Goal: Transaction & Acquisition: Purchase product/service

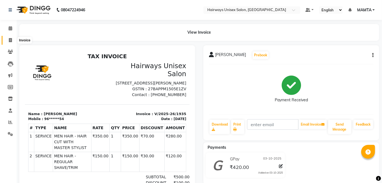
click at [13, 43] on span at bounding box center [11, 40] width 10 height 6
select select "8320"
select select "service"
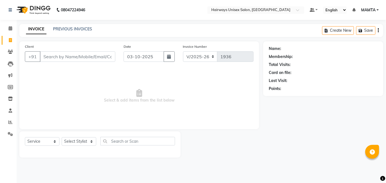
click at [65, 55] on input "Client" at bounding box center [77, 56] width 75 height 10
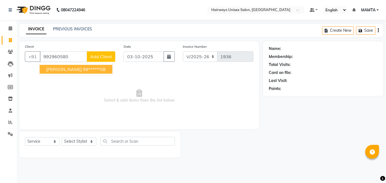
click at [72, 70] on span "[PERSON_NAME]" at bounding box center [64, 70] width 36 height 6
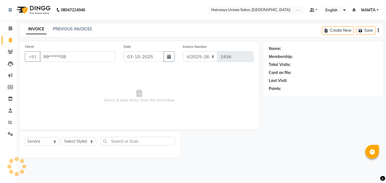
type input "99******08"
select select "1: Object"
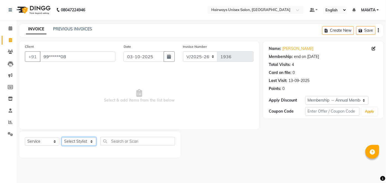
click at [81, 143] on select "Select Stylist [PERSON_NAME] [PERSON_NAME] [PERSON_NAME] MAMTA POOJA [PERSON_NA…" at bounding box center [79, 141] width 35 height 9
select select "80856"
click at [62, 137] on select "Select Stylist [PERSON_NAME] [PERSON_NAME] [PERSON_NAME] MAMTA POOJA [PERSON_NA…" at bounding box center [79, 141] width 35 height 9
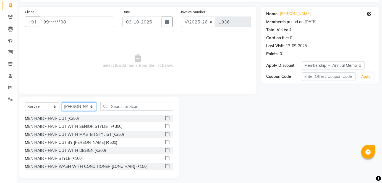
scroll to position [38, 0]
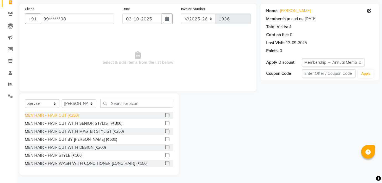
click at [73, 115] on div "MEN HAIR - HAIR CUT (₹250)" at bounding box center [52, 116] width 54 height 6
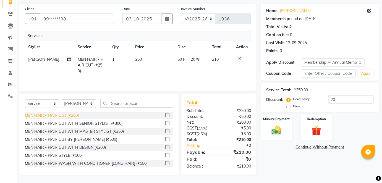
click at [73, 115] on div "MEN HAIR - HAIR CUT (₹250)" at bounding box center [52, 116] width 54 height 6
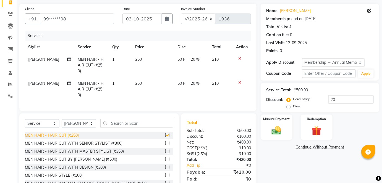
checkbox input "false"
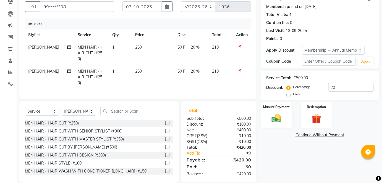
scroll to position [25, 0]
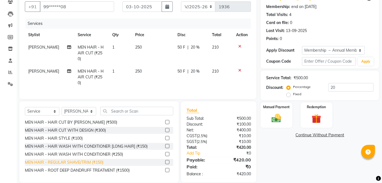
click at [93, 160] on div "MEN HAIR - REGULAR SHAVE/TRIM (₹150)" at bounding box center [64, 163] width 78 height 6
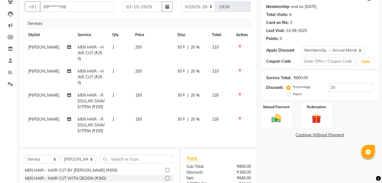
checkbox input "false"
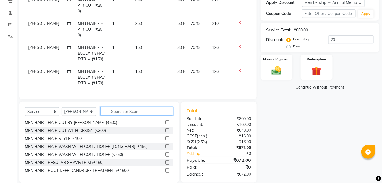
click at [135, 107] on input "text" at bounding box center [136, 111] width 73 height 9
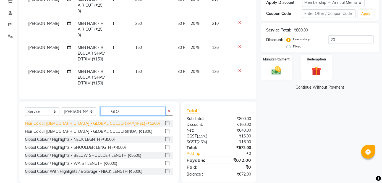
type input "GLO"
click at [109, 121] on div "Hair Colour [DEMOGRAPHIC_DATA] - GLOBAL COLOUR (MAJIREL) (₹1200)" at bounding box center [92, 124] width 135 height 6
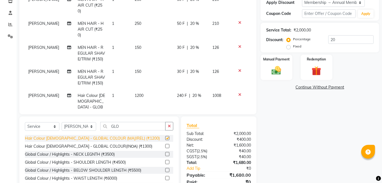
checkbox input "false"
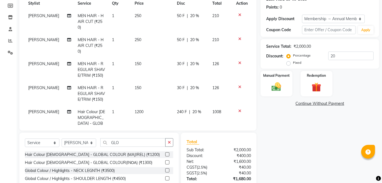
scroll to position [73, 0]
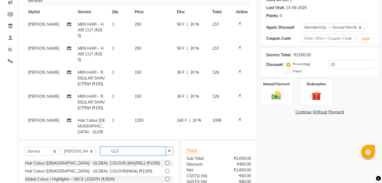
click at [141, 147] on input "GLO" at bounding box center [132, 151] width 65 height 9
type input "G"
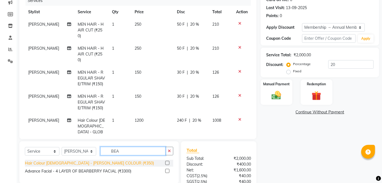
type input "BEA"
click at [59, 163] on div "Hair Colour [DEMOGRAPHIC_DATA] - [PERSON_NAME] COLOUR (₹350)" at bounding box center [89, 163] width 129 height 6
checkbox input "false"
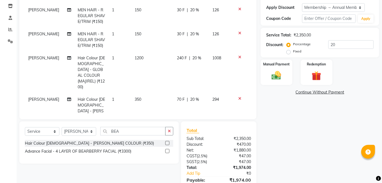
scroll to position [120, 0]
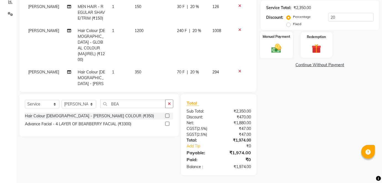
click at [280, 46] on img at bounding box center [276, 48] width 16 height 11
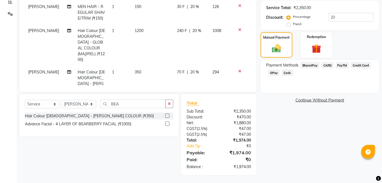
click at [274, 73] on span "GPay" at bounding box center [273, 73] width 11 height 6
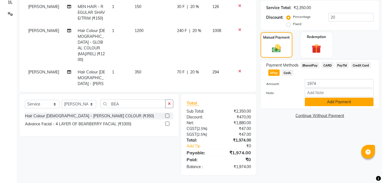
click at [321, 103] on button "Add Payment" at bounding box center [339, 102] width 69 height 9
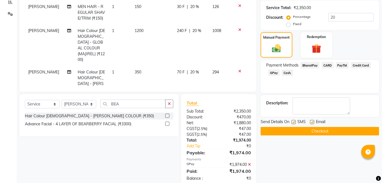
scroll to position [132, 0]
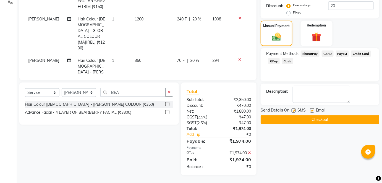
click at [293, 109] on label at bounding box center [293, 111] width 4 height 4
click at [293, 109] on input "checkbox" at bounding box center [293, 111] width 4 height 4
checkbox input "false"
click at [297, 118] on button "Checkout" at bounding box center [319, 119] width 118 height 9
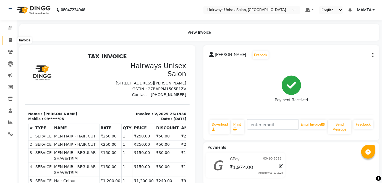
drag, startPoint x: 11, startPoint y: 39, endPoint x: 20, endPoint y: 44, distance: 10.5
click at [11, 39] on icon at bounding box center [10, 40] width 3 height 4
select select "8320"
select select "service"
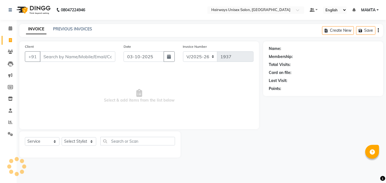
click at [81, 61] on input "Client" at bounding box center [77, 56] width 75 height 10
click at [82, 59] on input "Client" at bounding box center [77, 56] width 75 height 10
type input "9004003298"
click at [107, 58] on span "Add Client" at bounding box center [101, 57] width 22 height 6
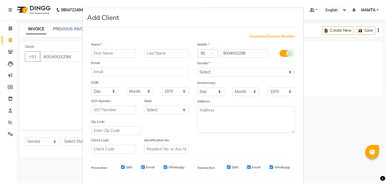
click at [110, 50] on input "text" at bounding box center [113, 53] width 45 height 9
type input "MANISH"
click at [167, 52] on input "text" at bounding box center [166, 53] width 45 height 9
type input "SHERUGHAR"
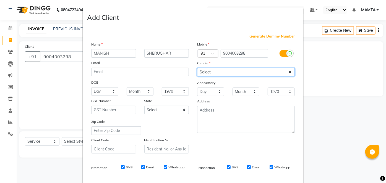
click at [217, 73] on select "Select [DEMOGRAPHIC_DATA] [DEMOGRAPHIC_DATA] Other Prefer Not To Say" at bounding box center [245, 72] width 97 height 9
select select "[DEMOGRAPHIC_DATA]"
click at [197, 68] on select "Select [DEMOGRAPHIC_DATA] [DEMOGRAPHIC_DATA] Other Prefer Not To Say" at bounding box center [245, 72] width 97 height 9
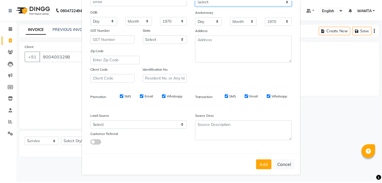
scroll to position [71, 0]
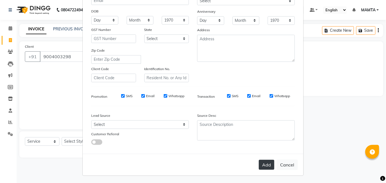
click at [267, 163] on button "Add" at bounding box center [265, 165] width 15 height 10
type input "90******98"
select select
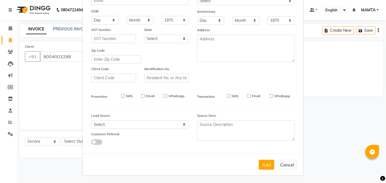
select select
checkbox input "false"
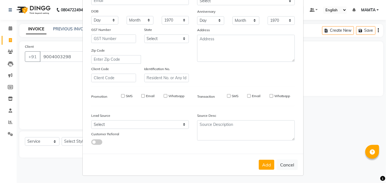
checkbox input "false"
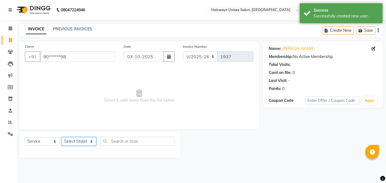
click at [69, 140] on select "Select Stylist [PERSON_NAME] [PERSON_NAME] [PERSON_NAME] MAMTA POOJA [PERSON_NA…" at bounding box center [79, 141] width 35 height 9
select select "80506"
click at [62, 137] on select "Select Stylist [PERSON_NAME] [PERSON_NAME] [PERSON_NAME] MAMTA POOJA [PERSON_NA…" at bounding box center [79, 141] width 35 height 9
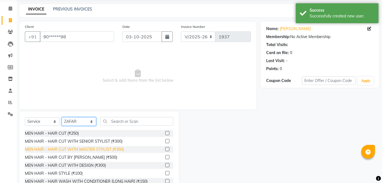
scroll to position [38, 0]
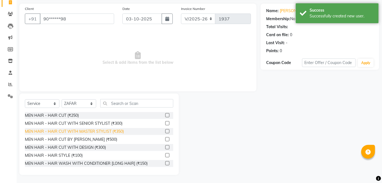
click at [78, 130] on div "MEN HAIR - HAIR CUT WITH MASTER STYLIST (₹350)" at bounding box center [74, 132] width 99 height 6
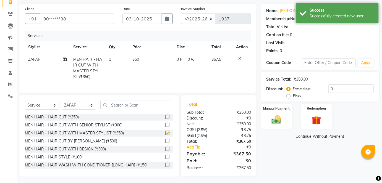
checkbox input "false"
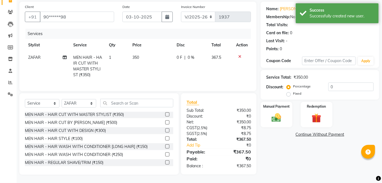
scroll to position [25, 0]
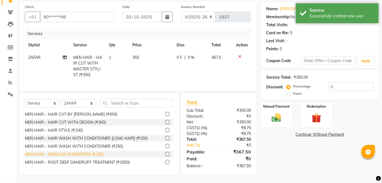
click at [80, 154] on div "MEN HAIR - REGULAR SHAVE/TRIM (₹150)" at bounding box center [64, 155] width 78 height 6
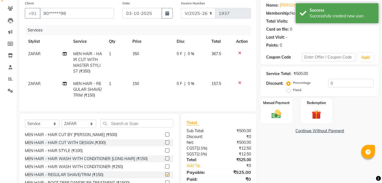
checkbox input "false"
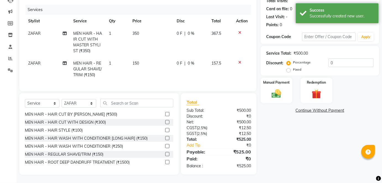
scroll to position [67, 0]
click at [144, 100] on input "text" at bounding box center [136, 103] width 73 height 9
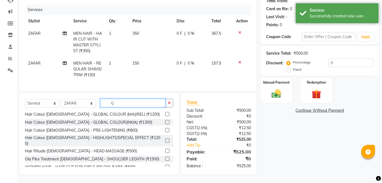
scroll to position [0, 0]
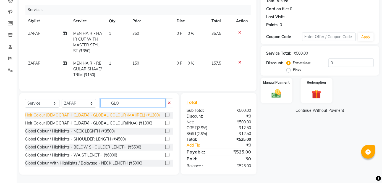
type input "GLO"
click at [115, 115] on div "Hair Colour [DEMOGRAPHIC_DATA] - GLOBAL COLOUR (MAJIREL) (₹1200)" at bounding box center [92, 115] width 135 height 6
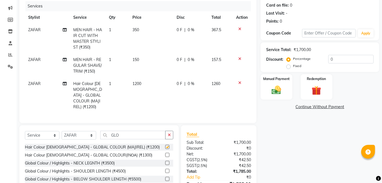
checkbox input "false"
click at [143, 132] on input "GLO" at bounding box center [132, 135] width 65 height 9
type input "G"
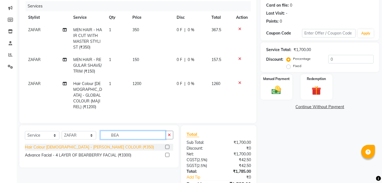
type input "BEA"
click at [76, 144] on div "Hair Colour [DEMOGRAPHIC_DATA] - [PERSON_NAME] COLOUR (₹350)" at bounding box center [89, 147] width 129 height 6
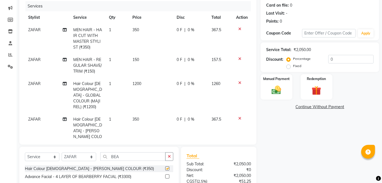
checkbox input "false"
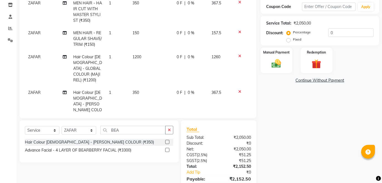
scroll to position [120, 0]
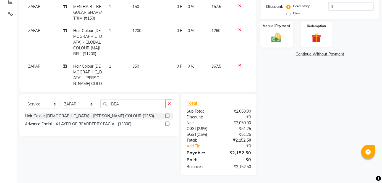
click at [273, 34] on img at bounding box center [276, 37] width 16 height 11
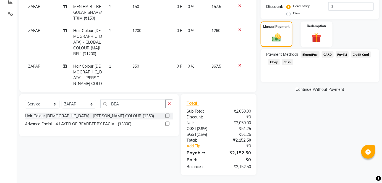
click at [272, 60] on span "GPay" at bounding box center [273, 62] width 11 height 6
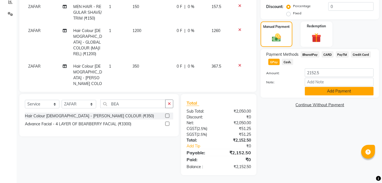
click at [336, 91] on button "Add Payment" at bounding box center [339, 91] width 69 height 9
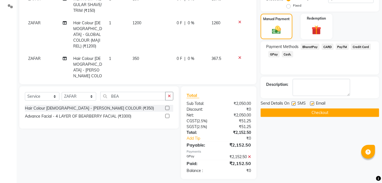
scroll to position [132, 0]
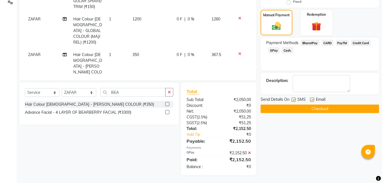
click at [292, 100] on label at bounding box center [293, 100] width 4 height 4
click at [292, 100] on input "checkbox" at bounding box center [293, 100] width 4 height 4
checkbox input "false"
click at [296, 108] on button "Checkout" at bounding box center [319, 109] width 118 height 9
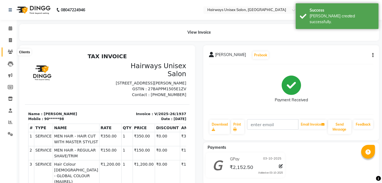
click at [10, 51] on icon at bounding box center [10, 52] width 5 height 4
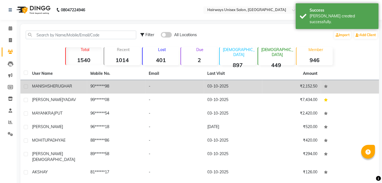
click at [62, 85] on span "SHERUGHAR" at bounding box center [59, 86] width 25 height 5
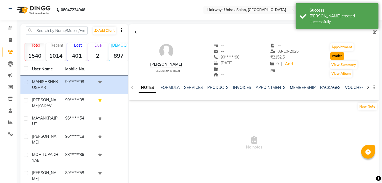
click at [337, 54] on button "Invoice" at bounding box center [337, 56] width 14 height 8
select select "8320"
select select "service"
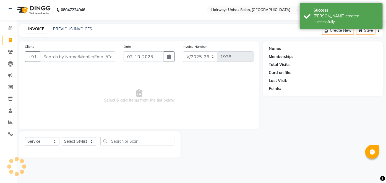
type input "90******98"
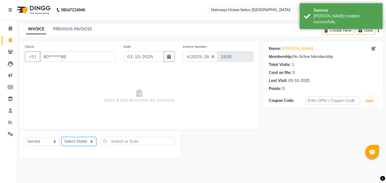
click at [80, 143] on select "Select Stylist [PERSON_NAME] [PERSON_NAME] [PERSON_NAME] MAMTA POOJA [PERSON_NA…" at bounding box center [79, 141] width 35 height 9
select select "80506"
click at [62, 137] on select "Select Stylist [PERSON_NAME] [PERSON_NAME] [PERSON_NAME] MAMTA POOJA [PERSON_NA…" at bounding box center [79, 141] width 35 height 9
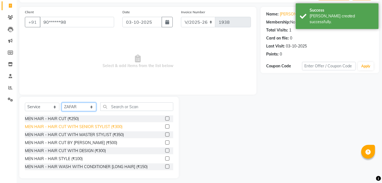
scroll to position [38, 0]
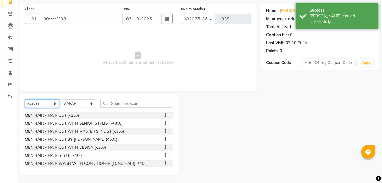
click at [44, 105] on select "Select Service Product Membership Package Voucher Prepaid Gift Card" at bounding box center [42, 103] width 35 height 9
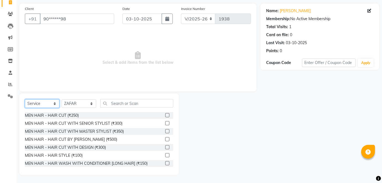
select select "membership"
click at [25, 108] on select "Select Service Product Membership Package Voucher Prepaid Gift Card" at bounding box center [42, 103] width 35 height 9
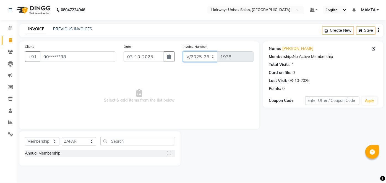
click at [197, 53] on select "INV/25-26 V/2025-26" at bounding box center [200, 56] width 35 height 10
select select "8645"
click at [183, 51] on select "INV/25-26 V/2025-26" at bounding box center [200, 56] width 35 height 10
type input "0881"
click at [378, 31] on icon "button" at bounding box center [377, 30] width 1 height 0
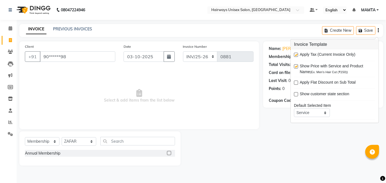
click at [296, 55] on label at bounding box center [296, 55] width 4 height 4
click at [296, 55] on input "checkbox" at bounding box center [296, 55] width 4 height 4
checkbox input "false"
click at [169, 153] on label at bounding box center [169, 153] width 4 height 4
click at [169, 153] on input "checkbox" at bounding box center [169, 154] width 4 height 4
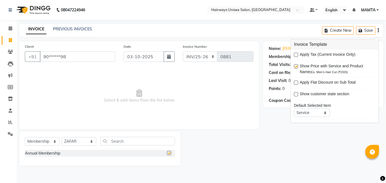
select select "select"
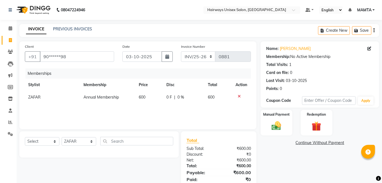
scroll to position [20, 0]
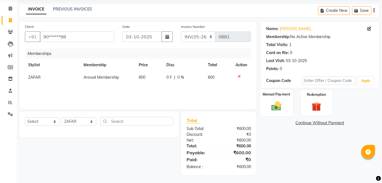
click at [283, 109] on img at bounding box center [276, 106] width 16 height 11
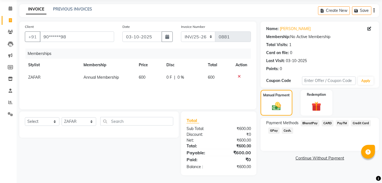
click at [286, 130] on span "Cash." at bounding box center [287, 131] width 11 height 6
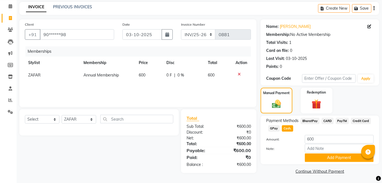
scroll to position [22, 0]
click at [329, 159] on button "Add Payment" at bounding box center [339, 157] width 69 height 9
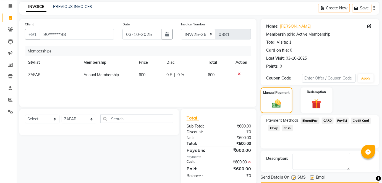
scroll to position [38, 0]
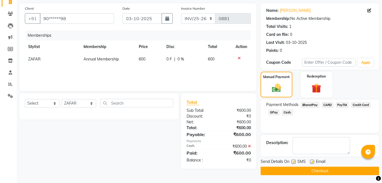
click at [294, 161] on label at bounding box center [293, 162] width 4 height 4
click at [294, 161] on input "checkbox" at bounding box center [293, 162] width 4 height 4
click at [292, 161] on label at bounding box center [293, 162] width 4 height 4
click at [292, 161] on input "checkbox" at bounding box center [293, 162] width 4 height 4
checkbox input "true"
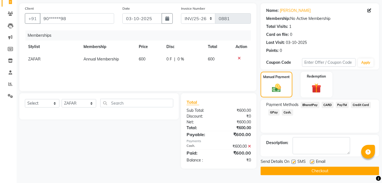
click at [296, 171] on button "Checkout" at bounding box center [319, 171] width 118 height 9
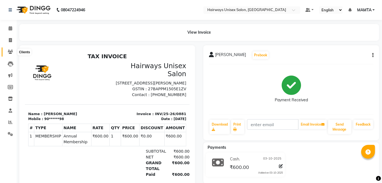
click at [11, 52] on icon at bounding box center [10, 52] width 5 height 4
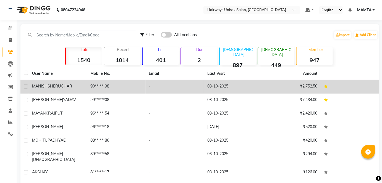
click at [50, 86] on span "SHERUGHAR" at bounding box center [59, 86] width 25 height 5
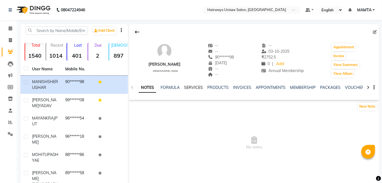
click at [197, 88] on link "SERVICES" at bounding box center [193, 87] width 19 height 5
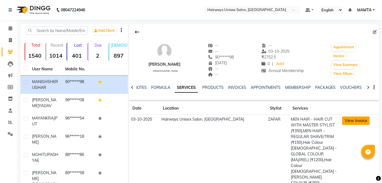
click at [350, 120] on button "View Invoice" at bounding box center [356, 121] width 28 height 9
